Goal: Task Accomplishment & Management: Complete application form

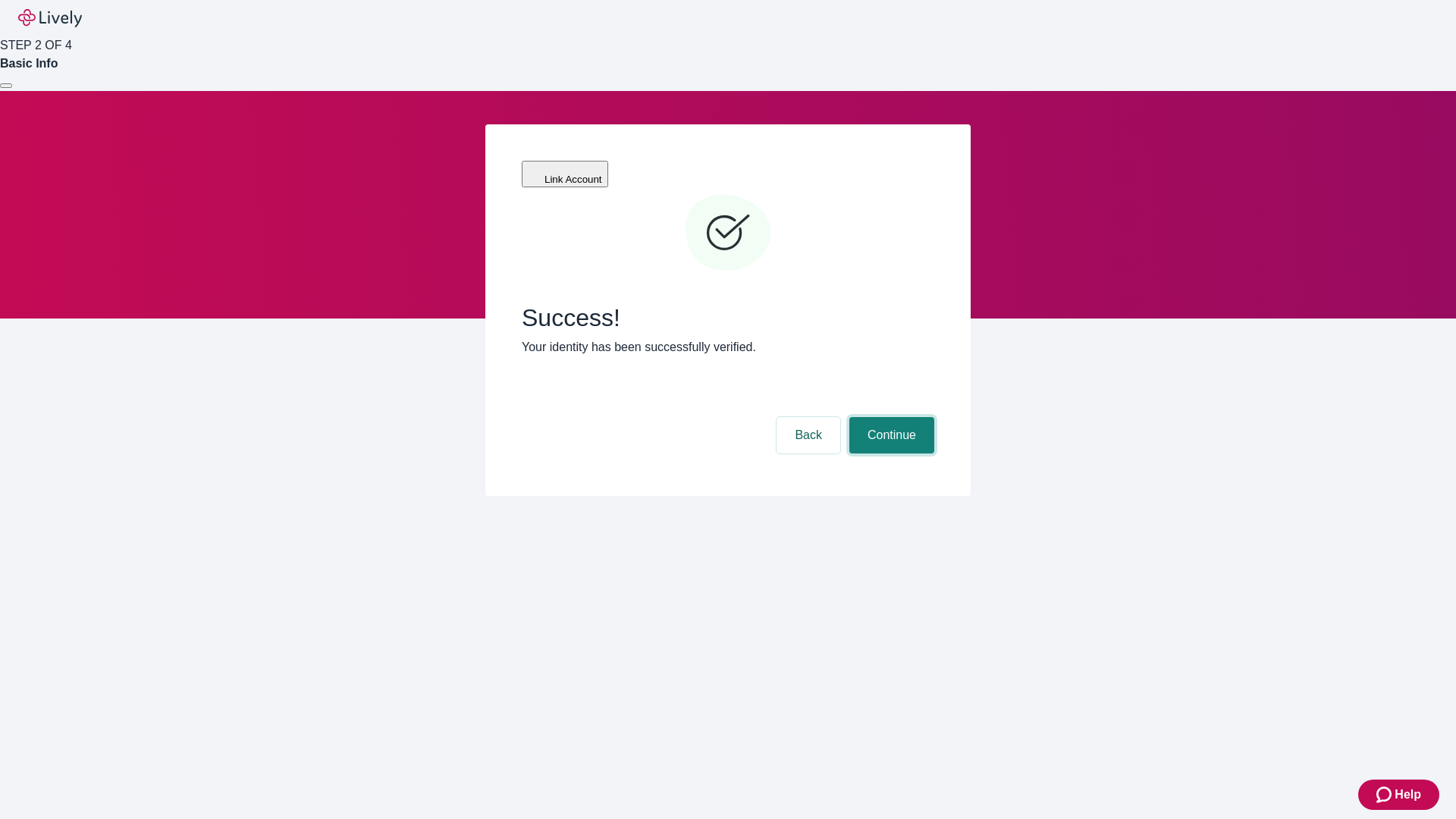
click at [890, 417] on button "Continue" at bounding box center [892, 435] width 85 height 37
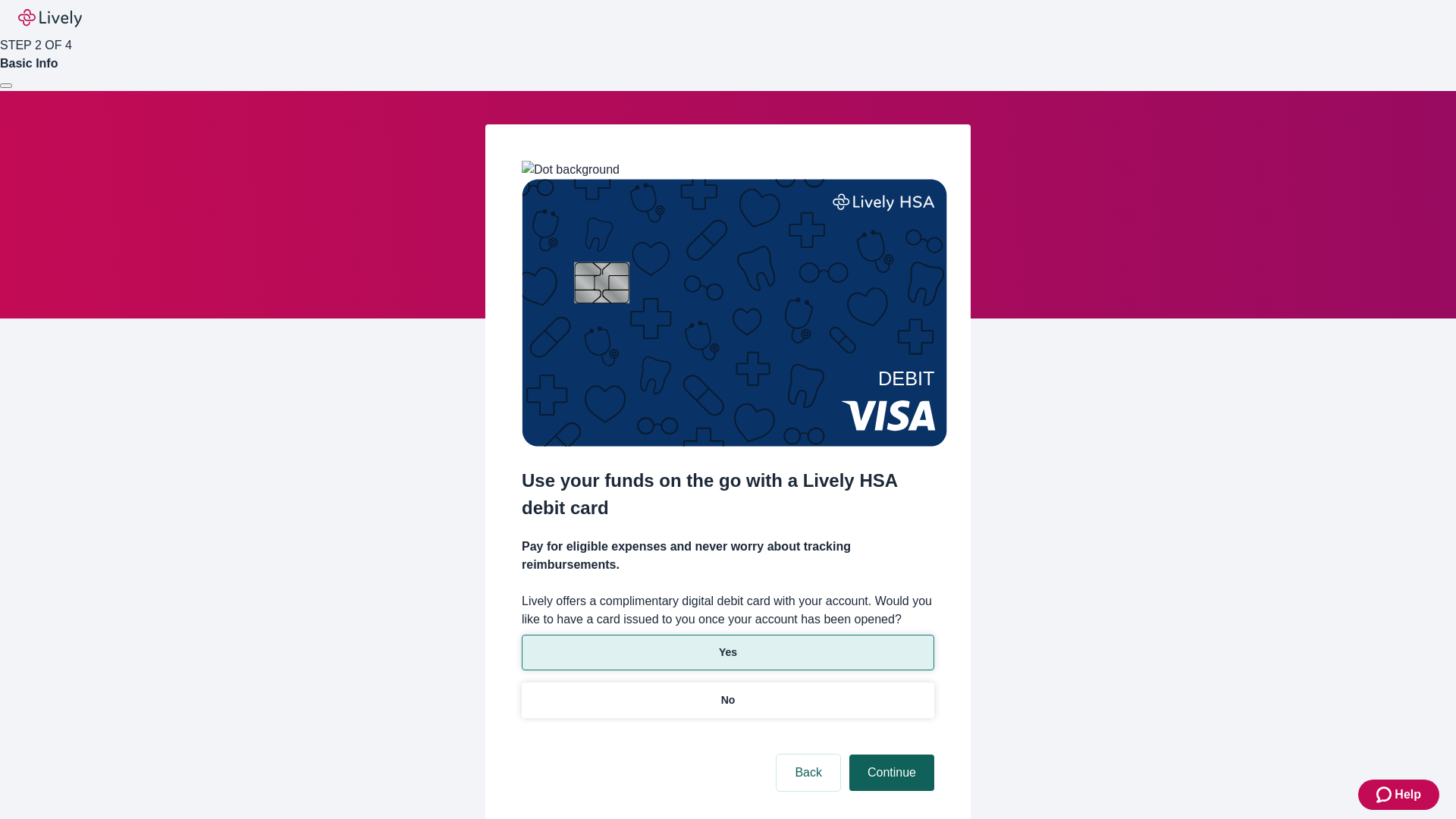
click at [728, 644] on p "Yes" at bounding box center [728, 652] width 18 height 16
click at [890, 754] on button "Continue" at bounding box center [892, 772] width 85 height 37
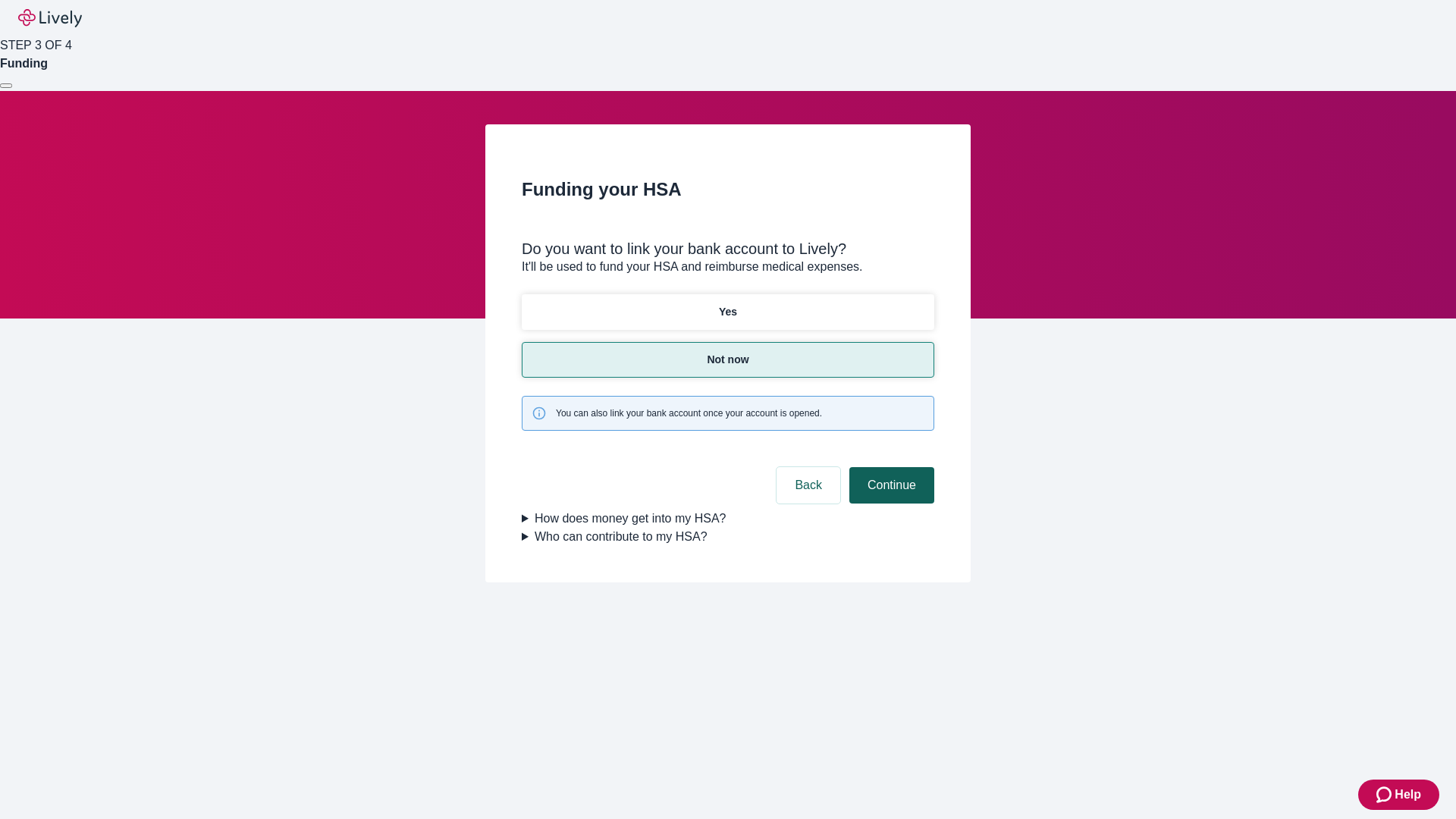
click at [890, 467] on button "Continue" at bounding box center [892, 485] width 85 height 37
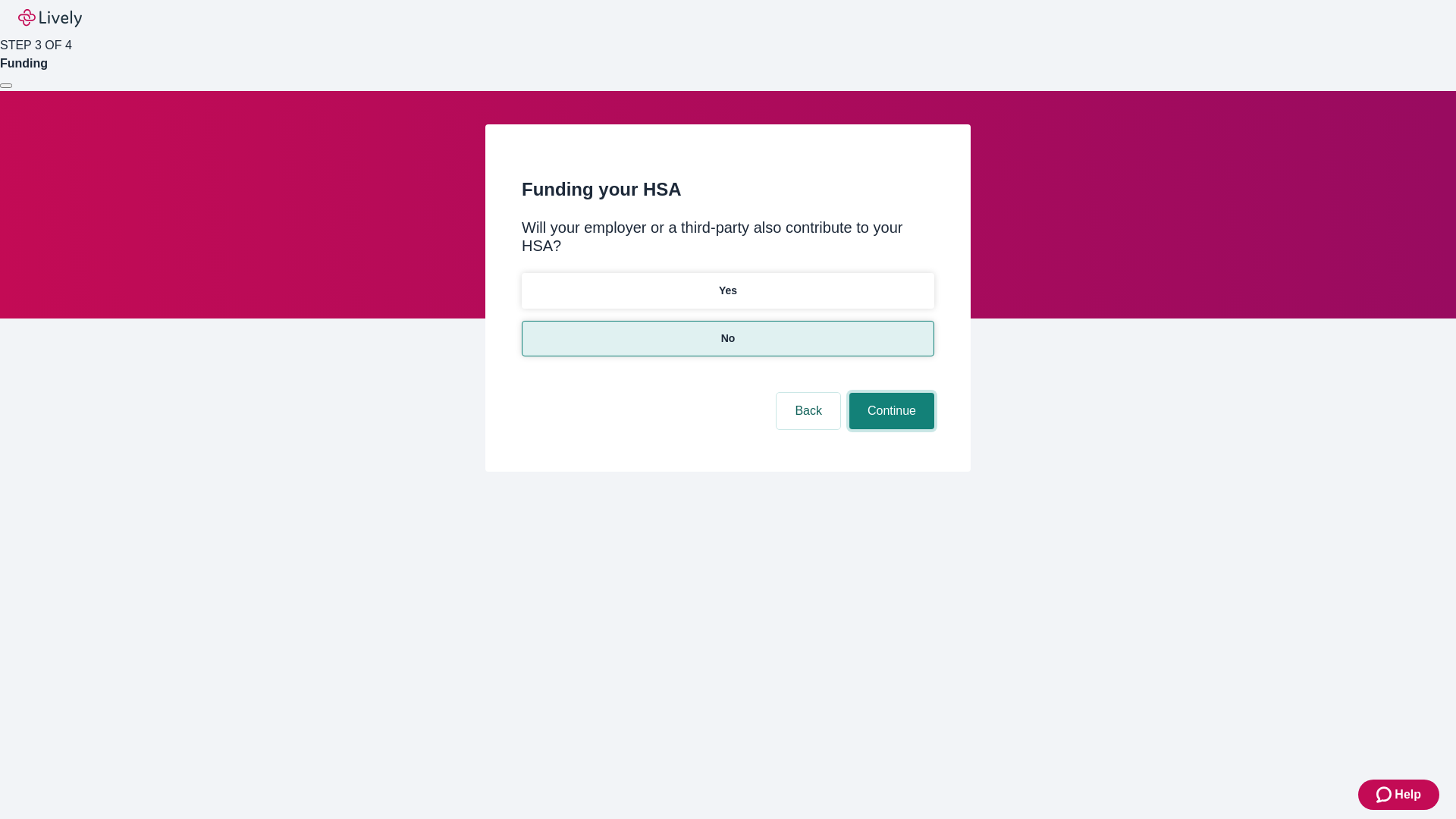
click at [890, 392] on button "Continue" at bounding box center [892, 410] width 85 height 37
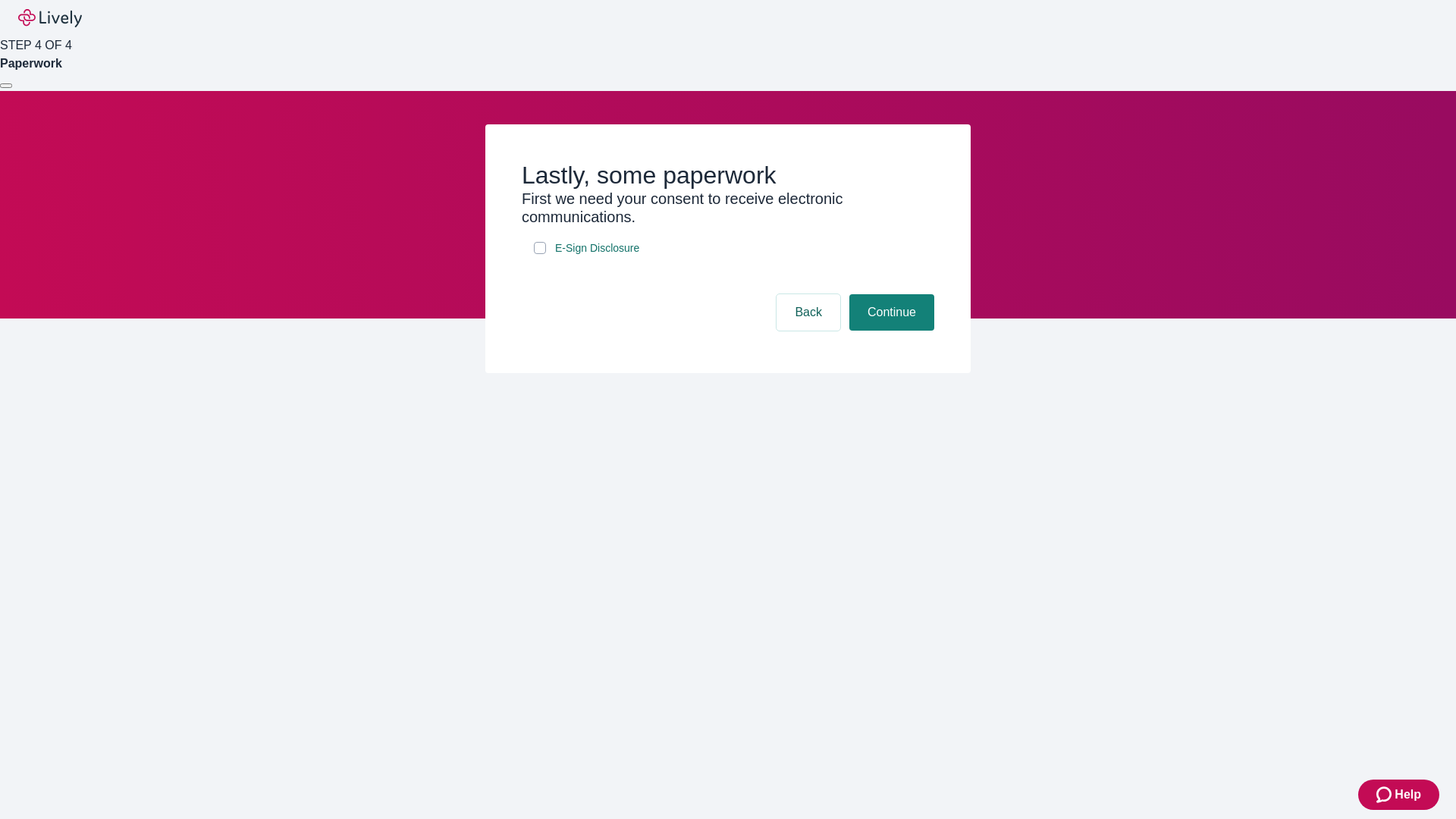
click at [540, 254] on input "E-Sign Disclosure" at bounding box center [540, 248] width 12 height 12
checkbox input "true"
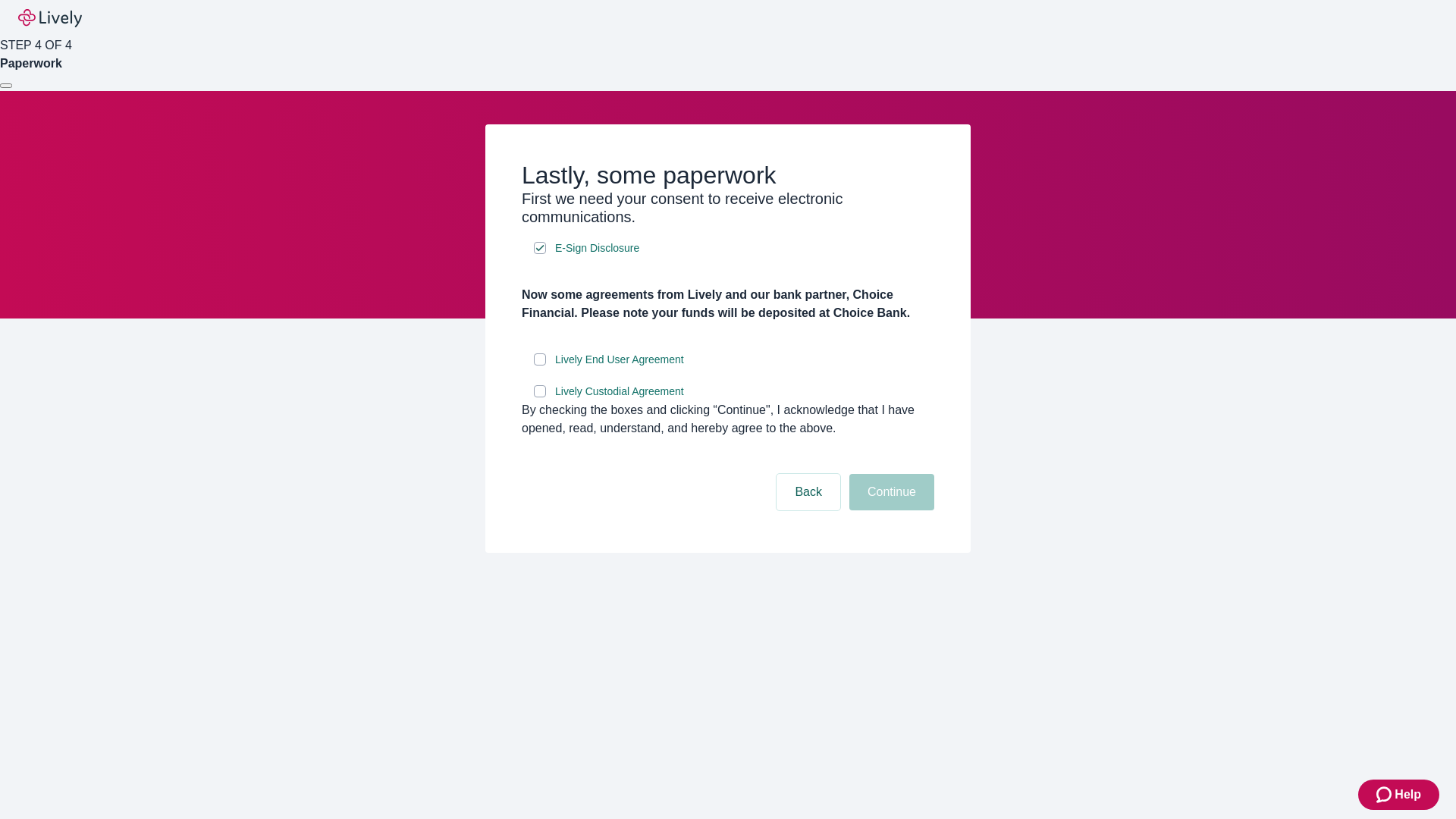
click at [540, 366] on input "Lively End User Agreement" at bounding box center [540, 360] width 12 height 12
checkbox input "true"
click at [540, 397] on input "Lively Custodial Agreement" at bounding box center [540, 391] width 12 height 12
checkbox input "true"
click at [890, 510] on button "Continue" at bounding box center [892, 492] width 85 height 37
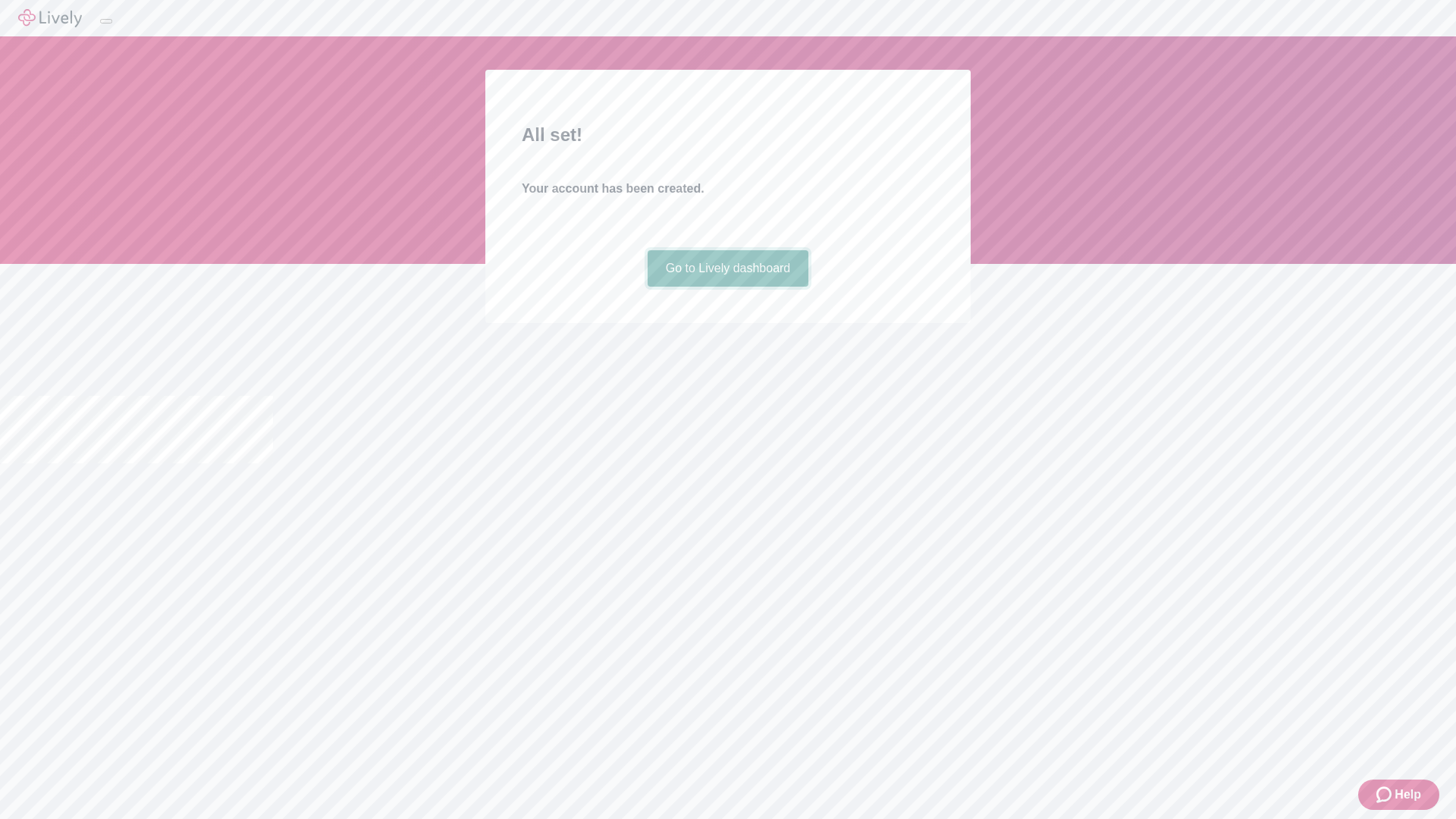
click at [728, 287] on link "Go to Lively dashboard" at bounding box center [728, 268] width 161 height 37
